Goal: Information Seeking & Learning: Learn about a topic

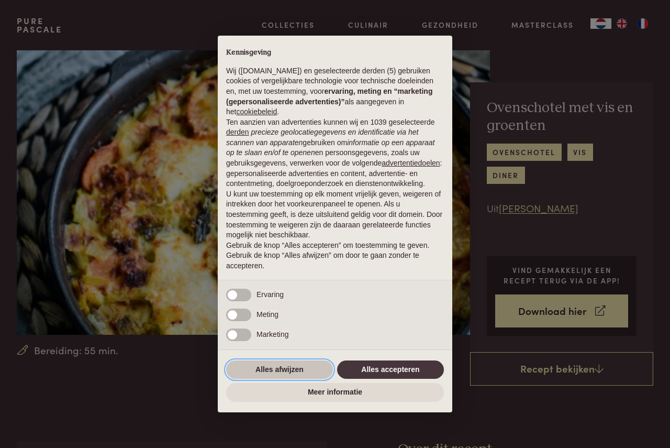
click at [293, 370] on button "Alles afwijzen" at bounding box center [279, 369] width 107 height 19
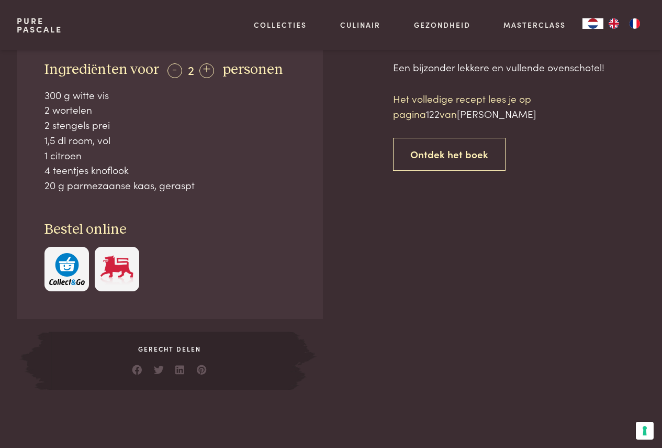
scroll to position [262, 0]
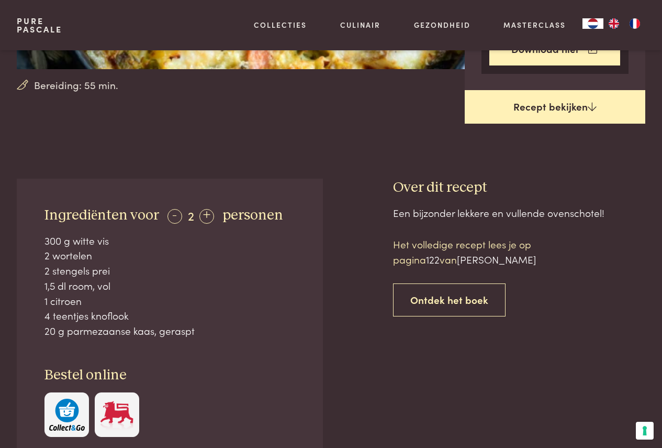
click at [558, 109] on link "Recept bekijken" at bounding box center [555, 107] width 181 height 34
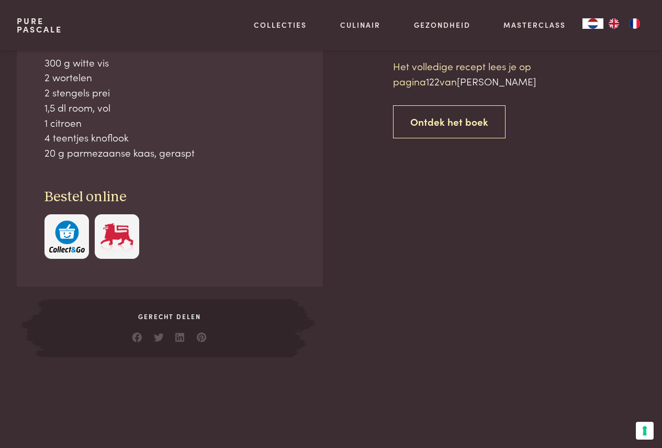
scroll to position [440, 0]
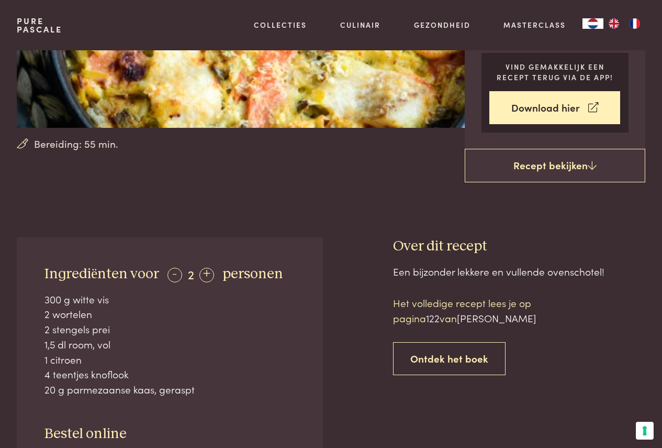
scroll to position [21, 0]
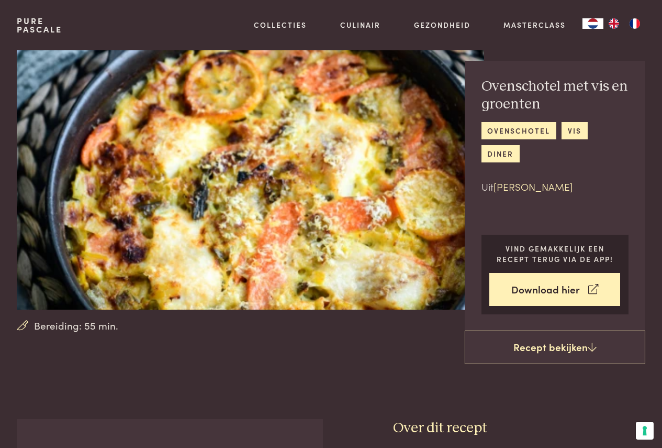
click at [528, 189] on link "[PERSON_NAME]" at bounding box center [534, 186] width 80 height 14
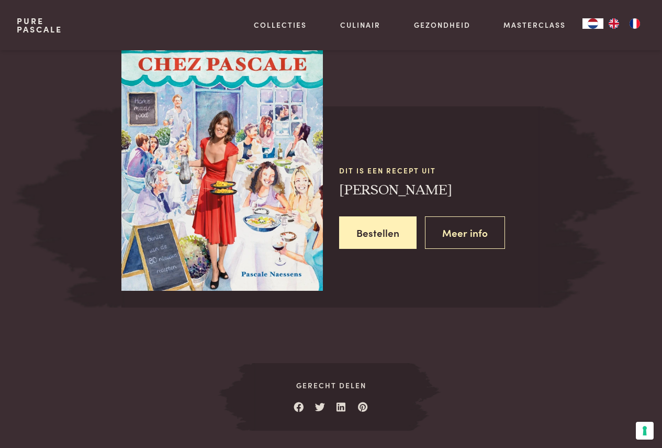
scroll to position [908, 0]
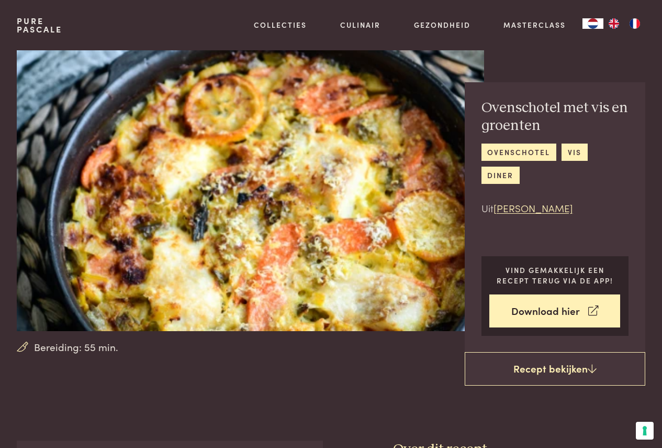
scroll to position [440, 0]
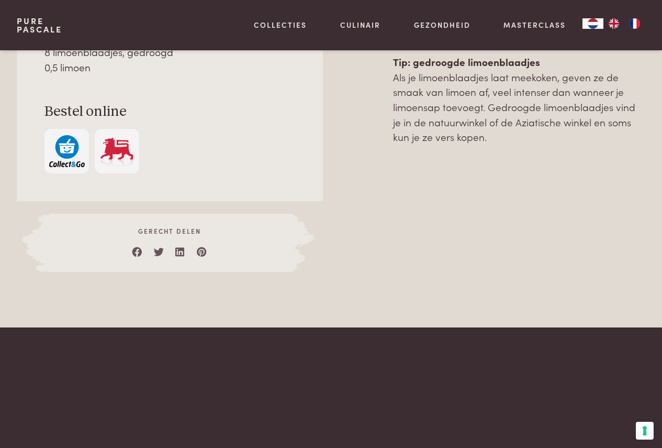
scroll to position [786, 0]
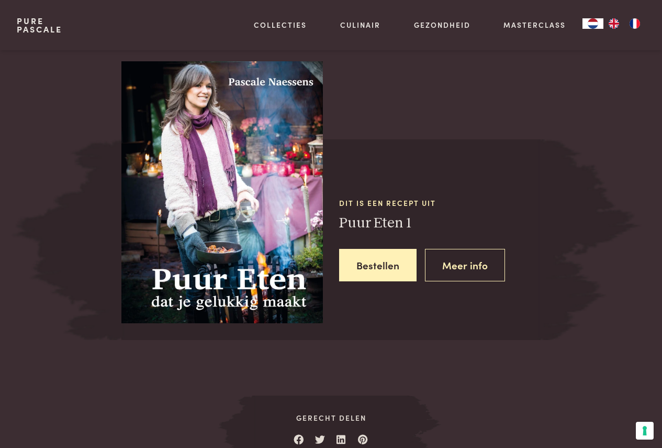
scroll to position [838, 0]
